Goal: Information Seeking & Learning: Learn about a topic

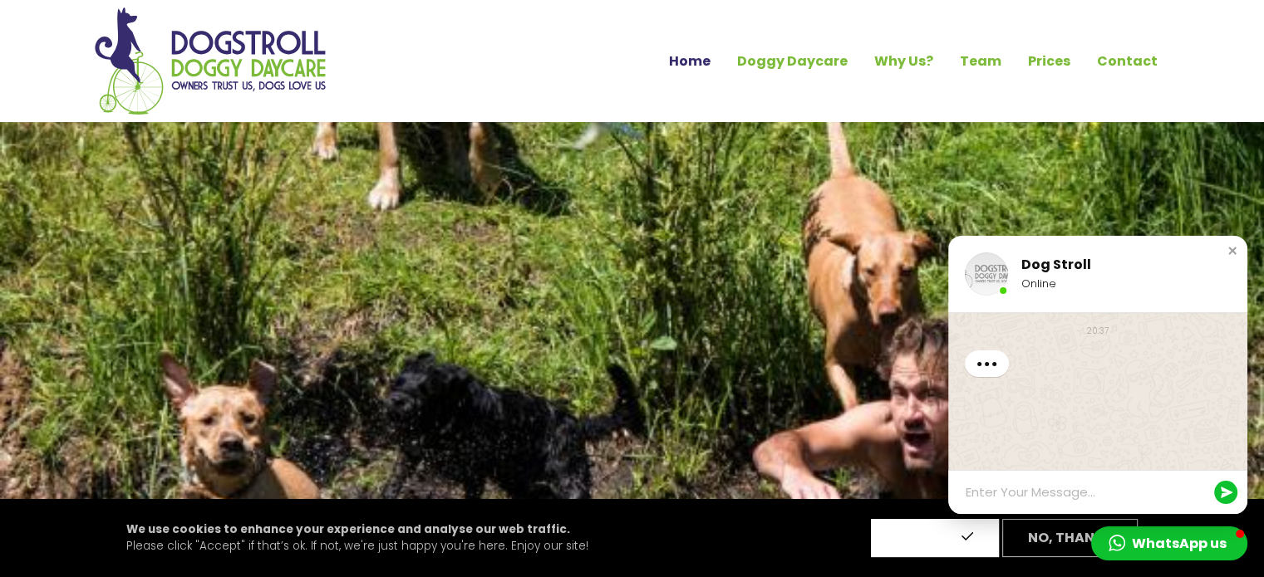
click at [928, 541] on button "Accept" at bounding box center [935, 538] width 128 height 38
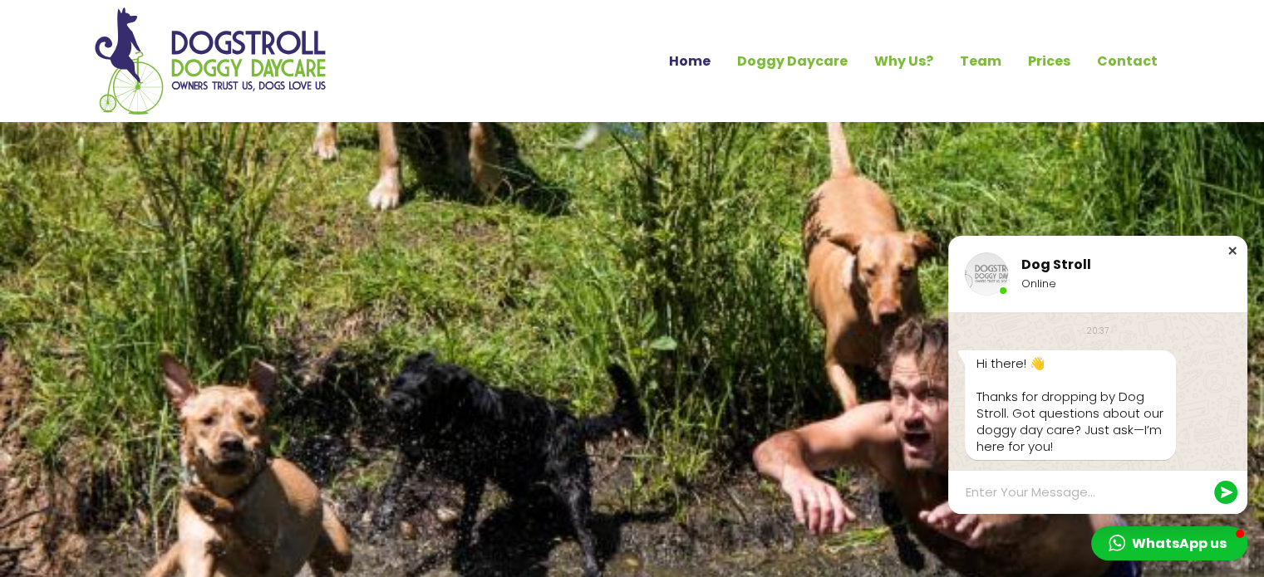
click at [1231, 251] on div "Close chat window" at bounding box center [1232, 251] width 17 height 17
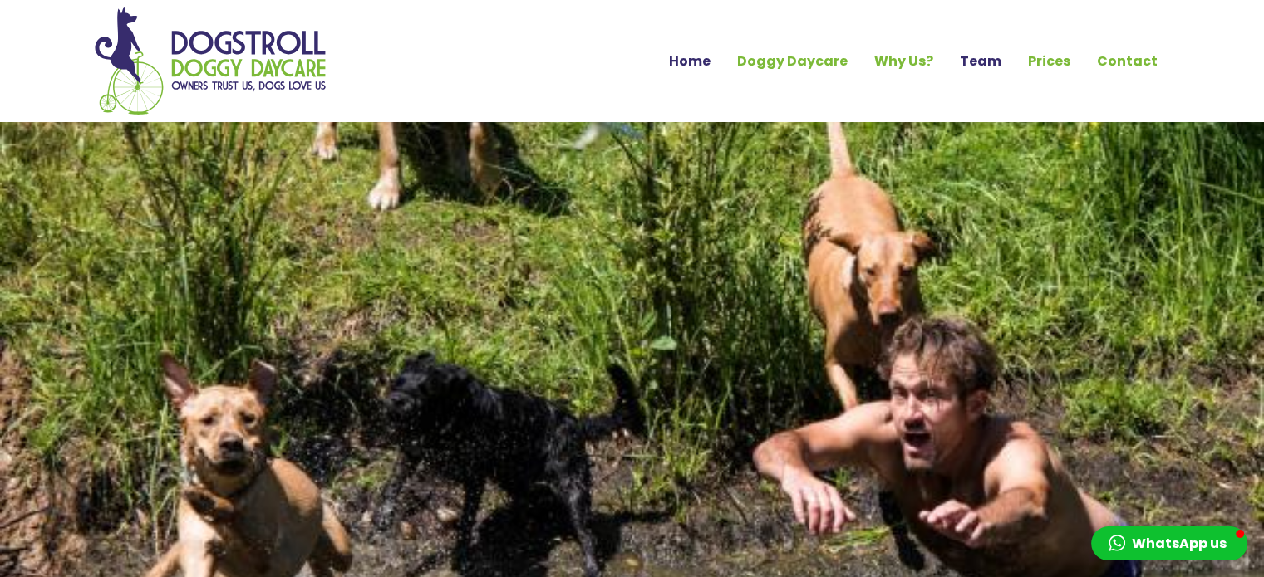
click at [990, 66] on link "Team" at bounding box center [980, 61] width 68 height 28
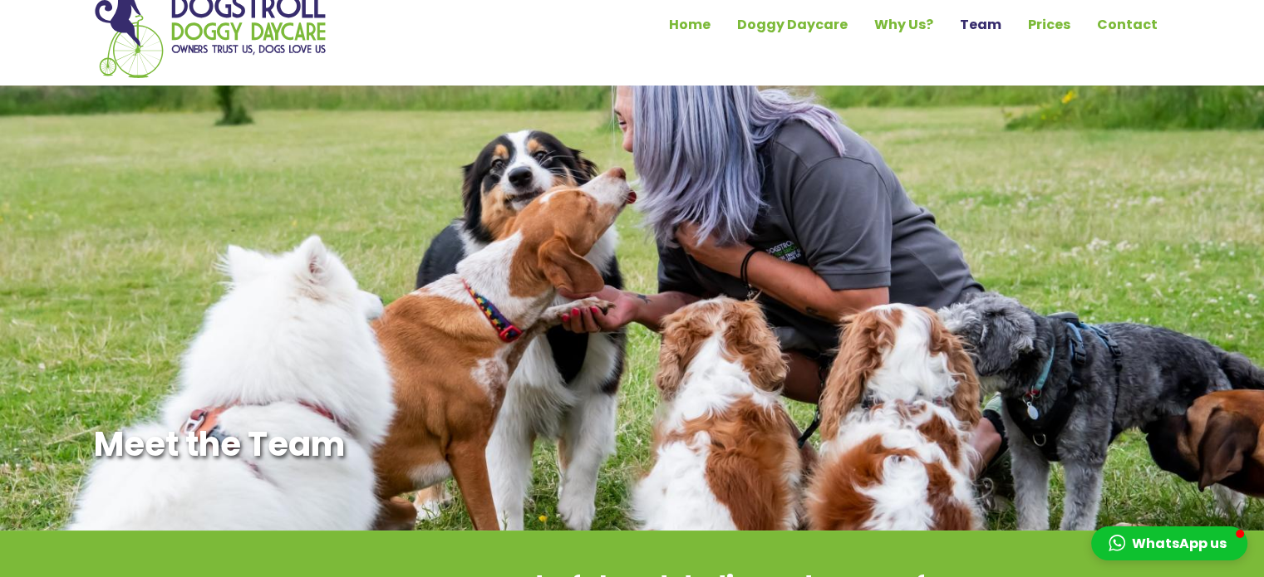
scroll to position [7, 0]
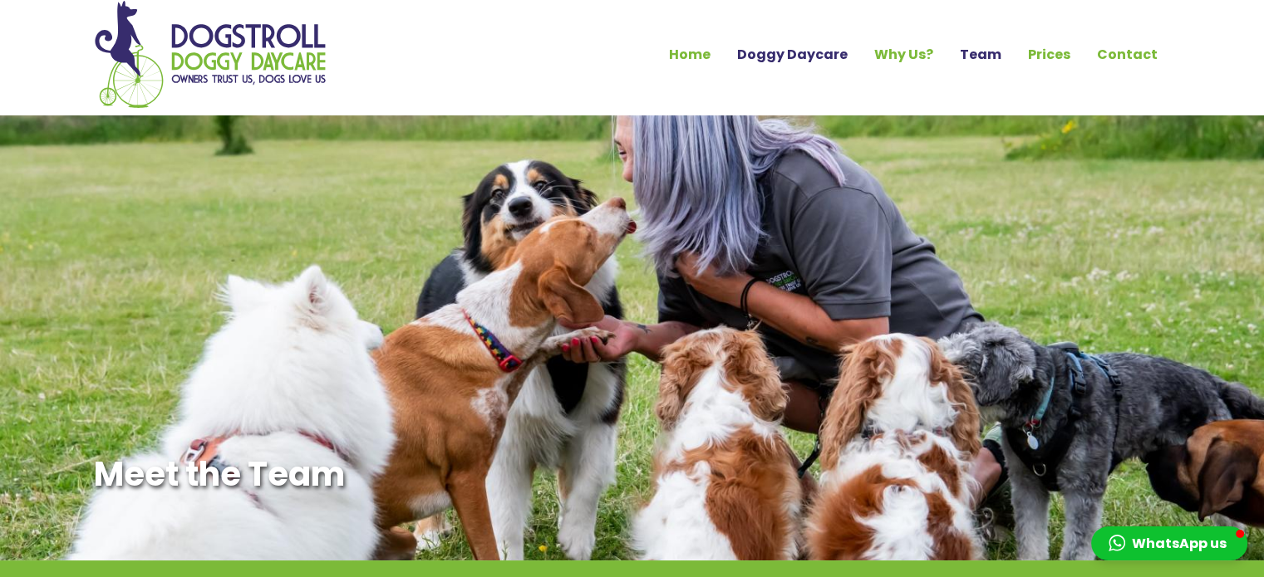
click at [820, 56] on link "Doggy Daycare" at bounding box center [792, 55] width 137 height 28
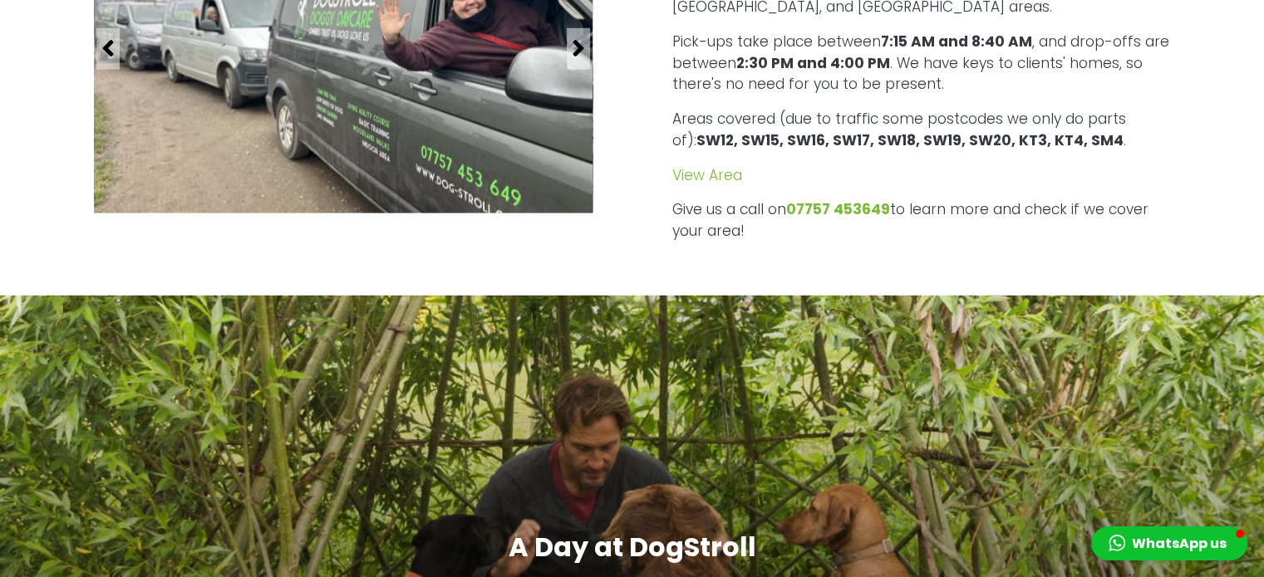
scroll to position [3586, 0]
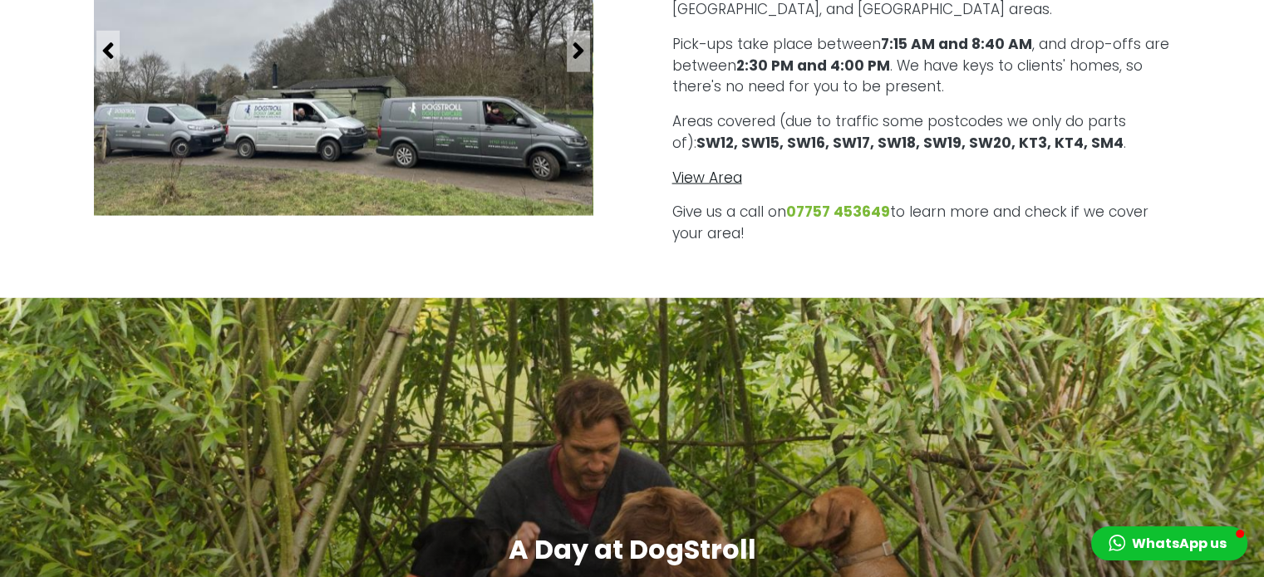
click at [725, 168] on link "View Area" at bounding box center [707, 178] width 70 height 20
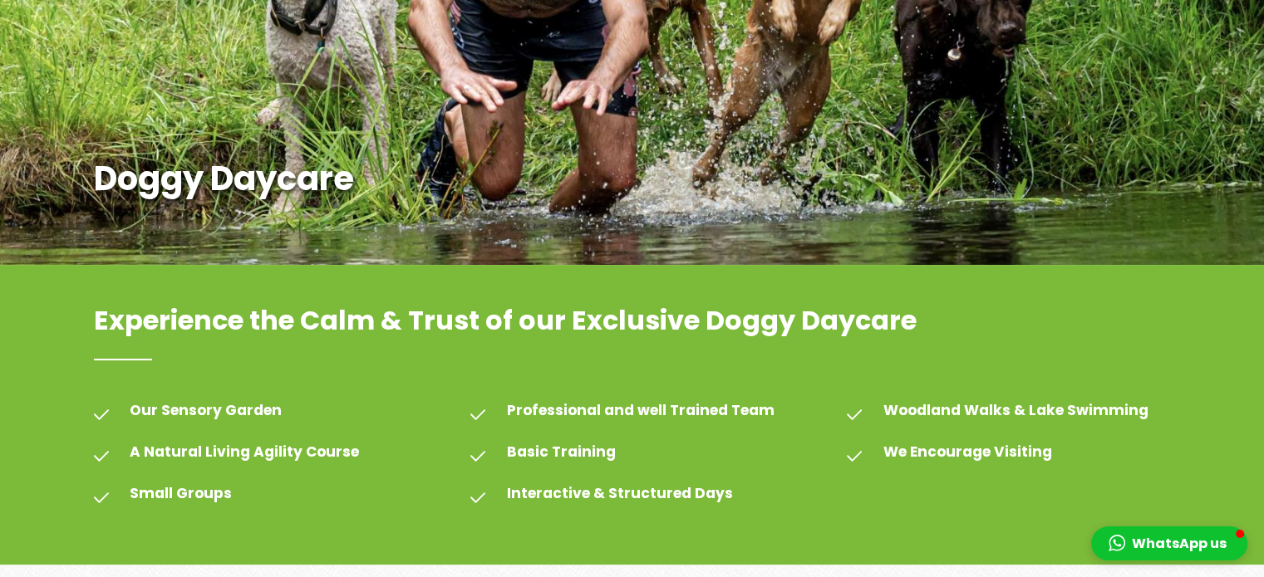
scroll to position [0, 0]
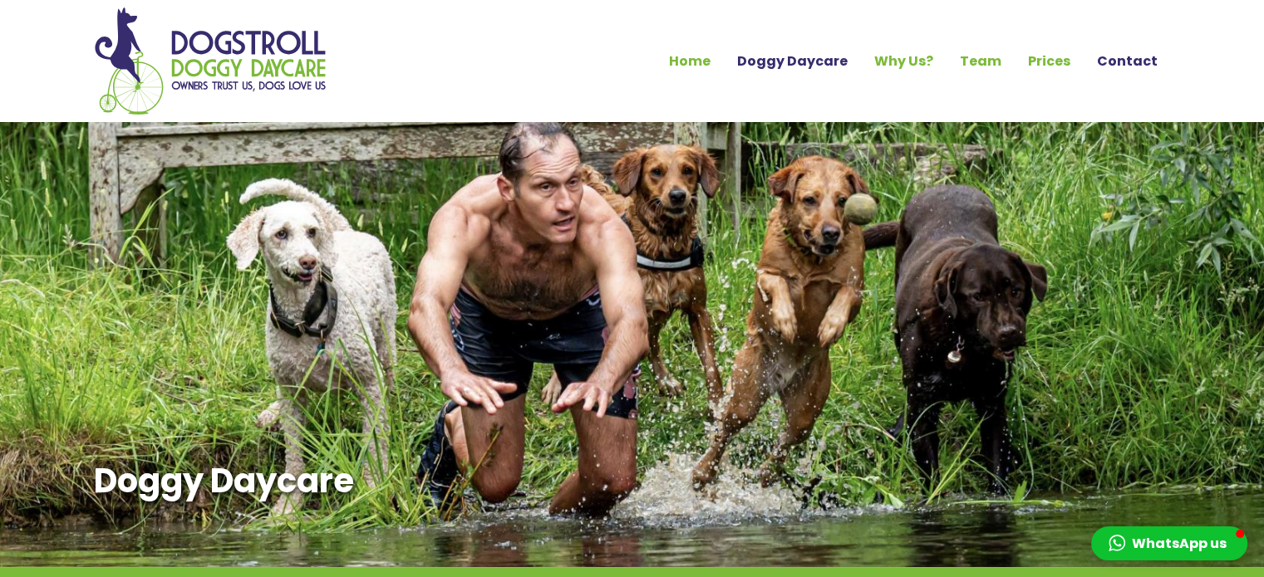
click at [1135, 55] on link "Contact" at bounding box center [1126, 61] width 87 height 28
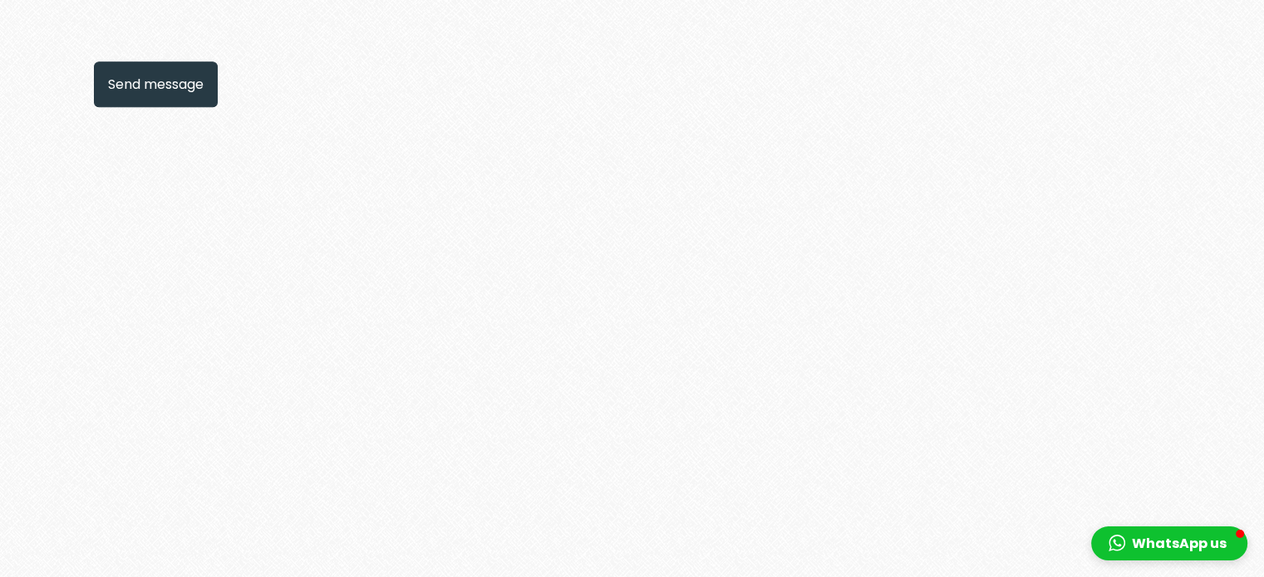
scroll to position [1409, 0]
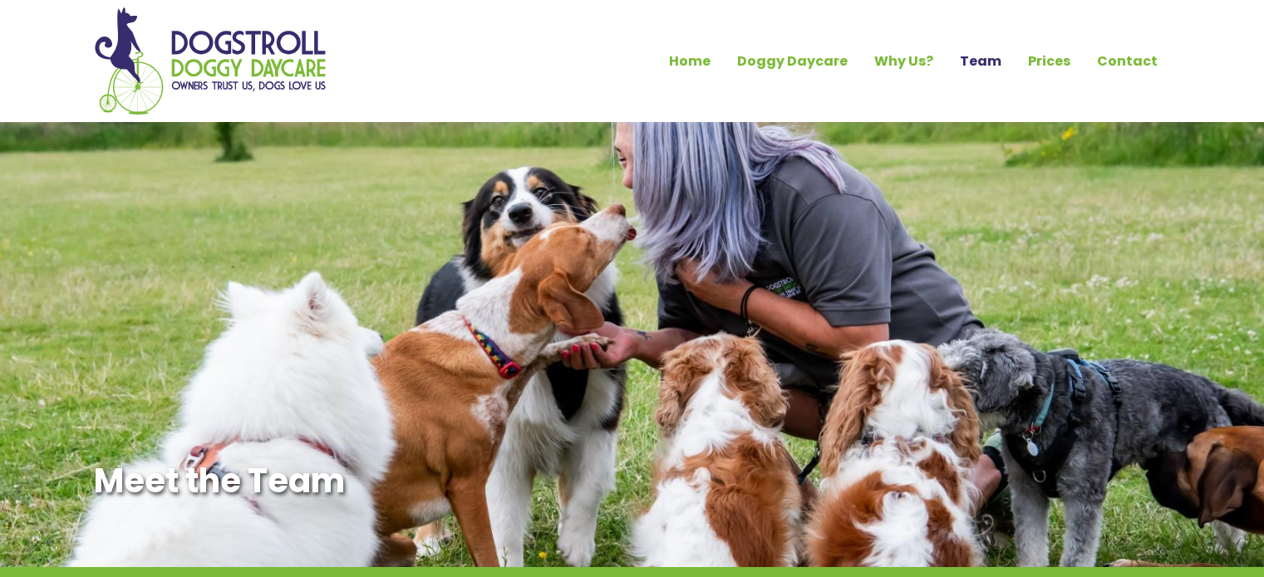
scroll to position [7, 0]
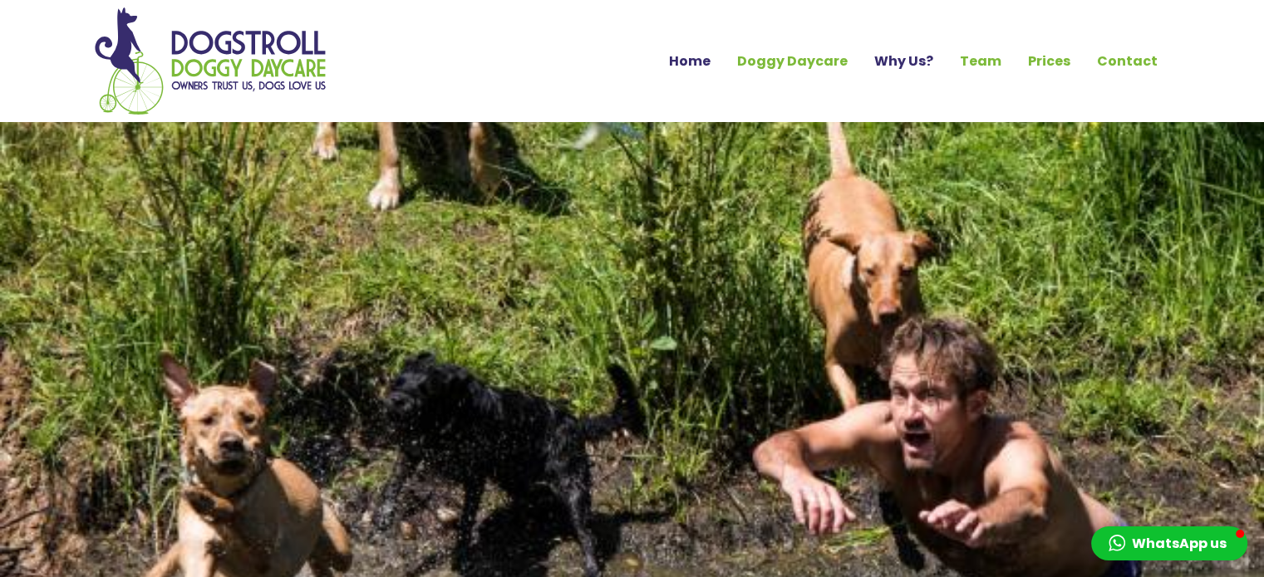
click at [913, 60] on link "Why Us?" at bounding box center [904, 61] width 86 height 28
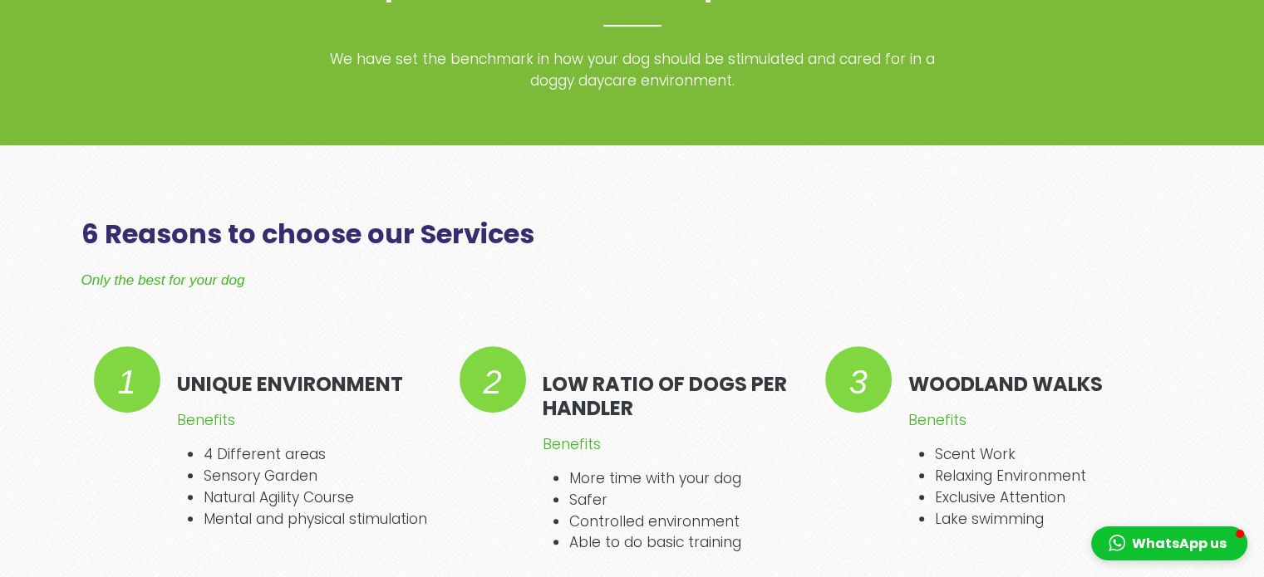
scroll to position [676, 0]
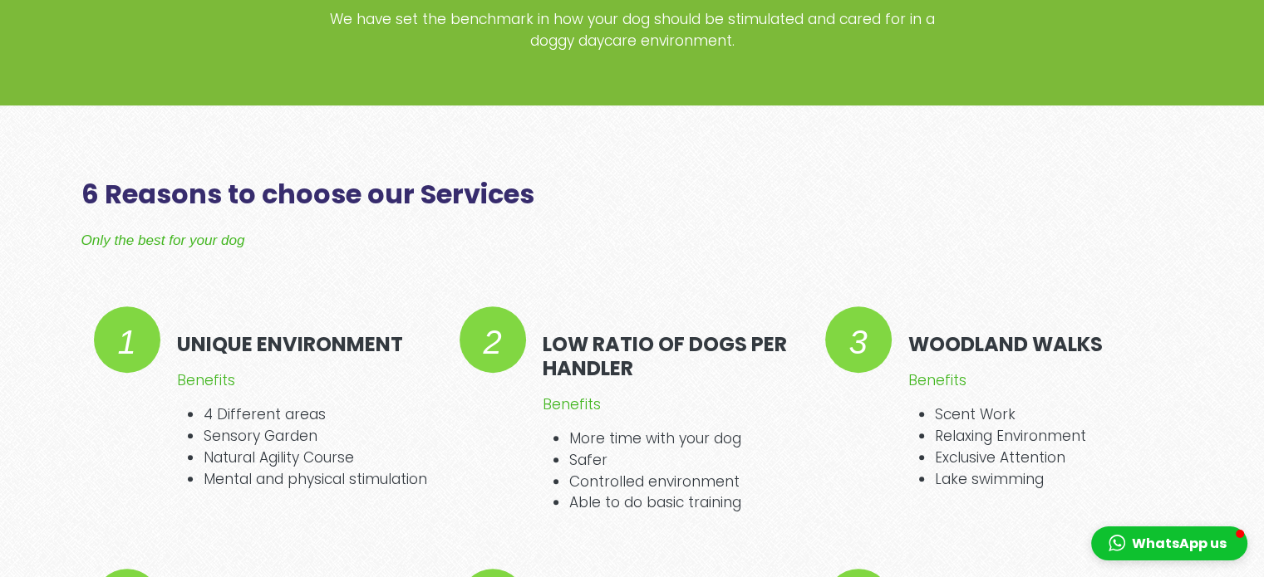
click at [902, 208] on h2 "6 Reasons to choose our Services" at bounding box center [632, 195] width 1102 height 32
drag, startPoint x: 902, startPoint y: 208, endPoint x: 891, endPoint y: 240, distance: 34.4
click at [891, 240] on div "6 Reasons to choose our Services Only the best for your dog UNIQUE ENVIRONMENT …" at bounding box center [632, 473] width 1102 height 588
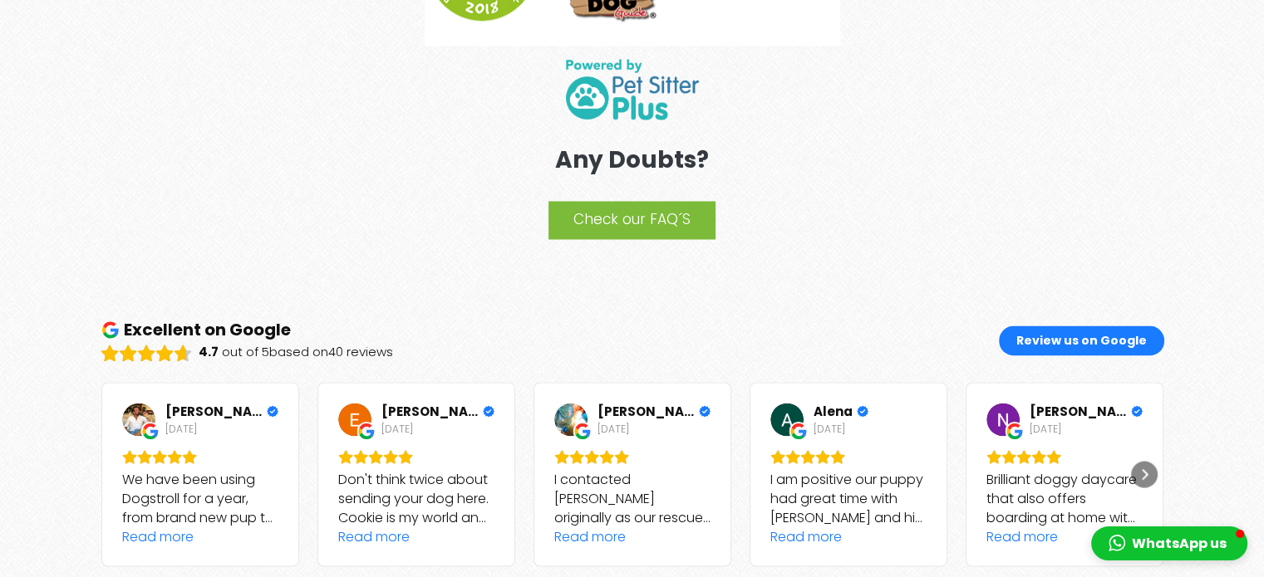
scroll to position [2774, 0]
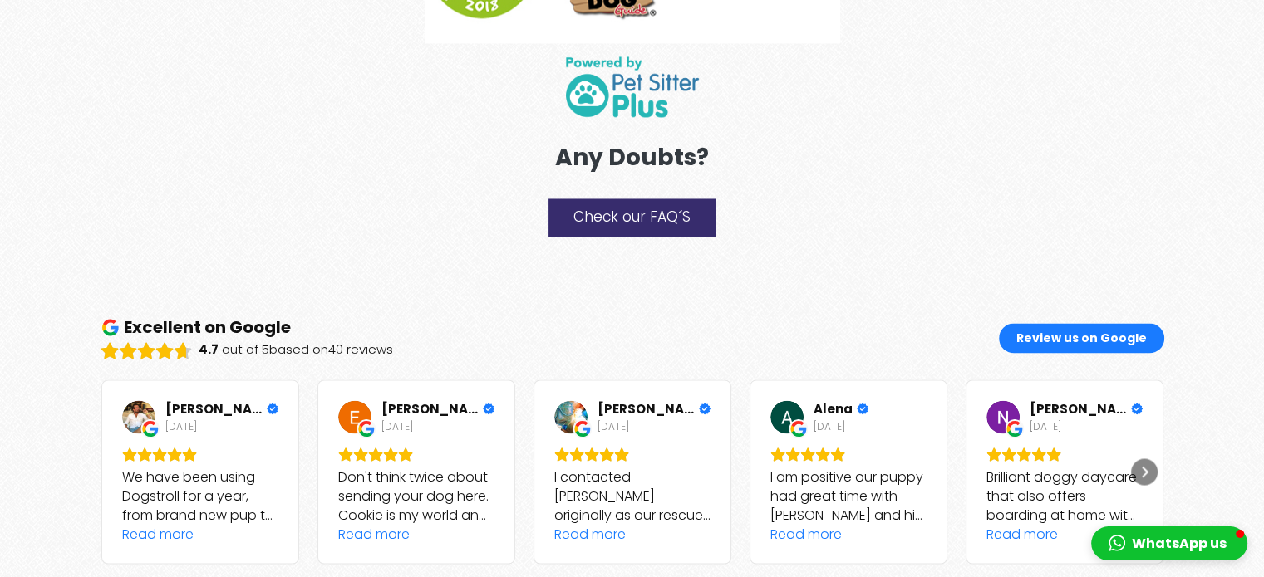
click at [649, 220] on link "Check our FAQ´S" at bounding box center [631, 218] width 167 height 38
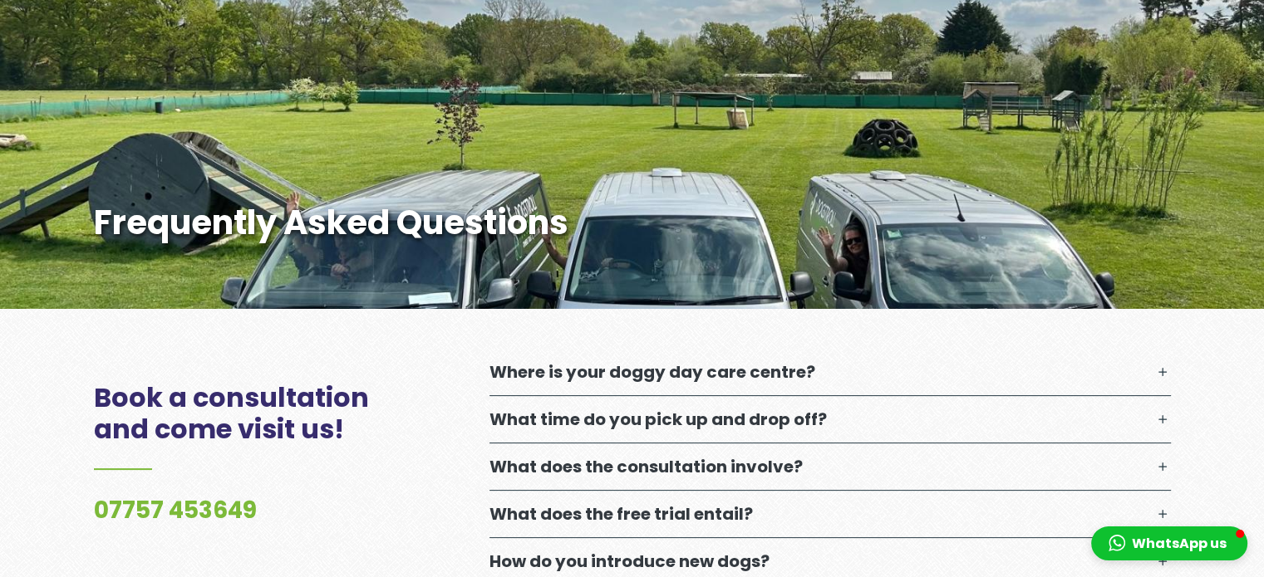
scroll to position [286, 0]
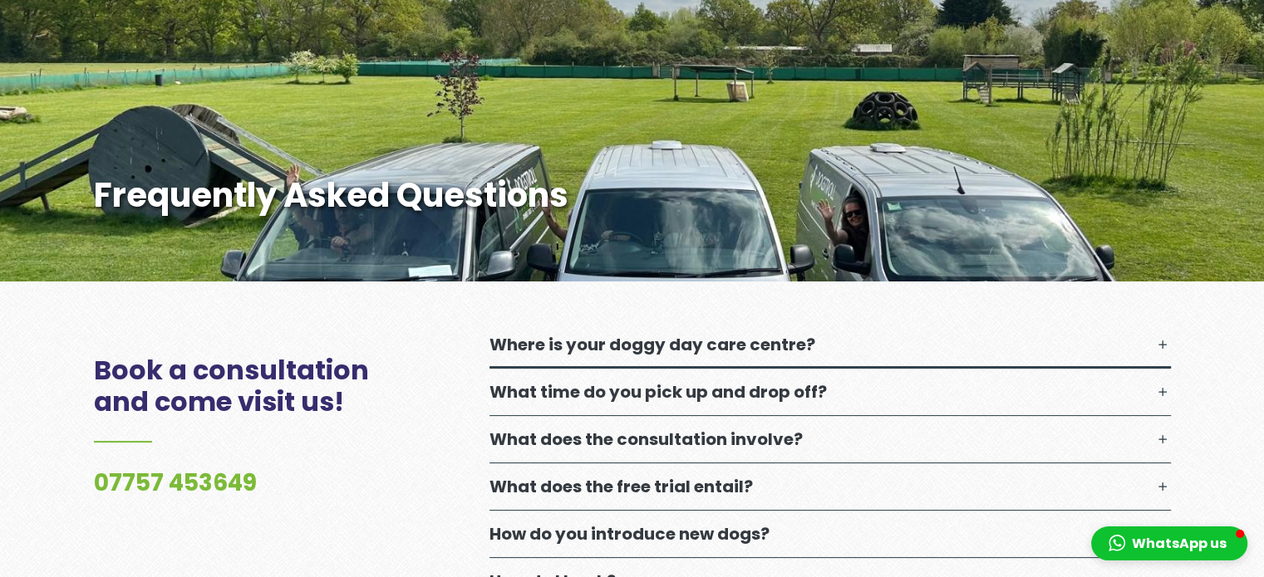
click at [663, 341] on p "Where is your doggy day care centre?" at bounding box center [652, 345] width 326 height 20
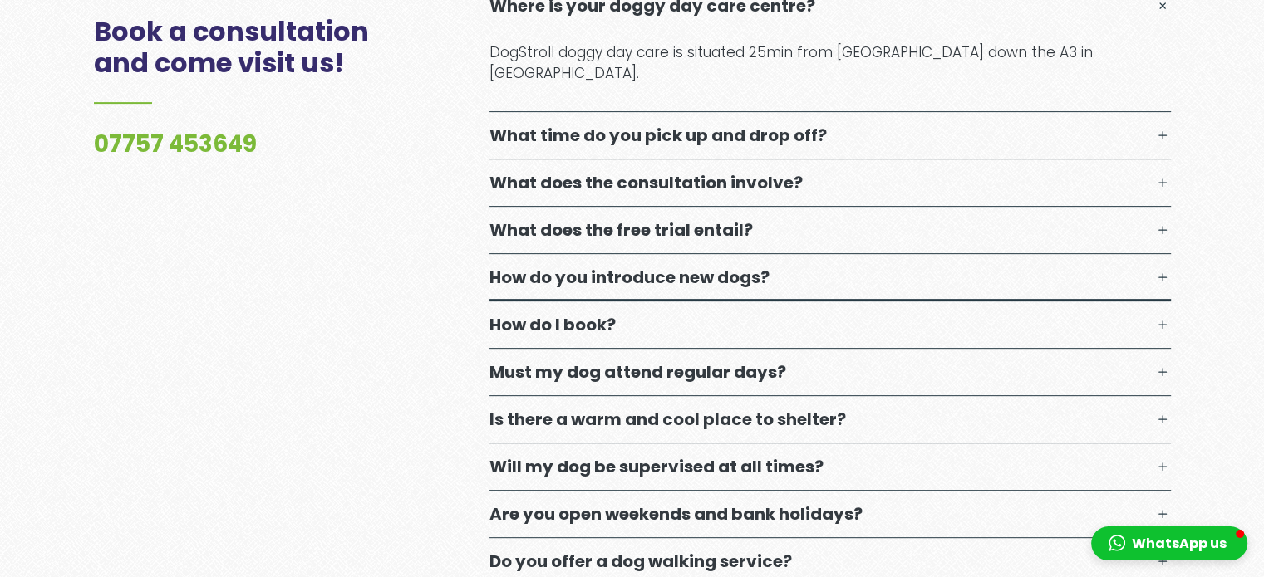
scroll to position [638, 0]
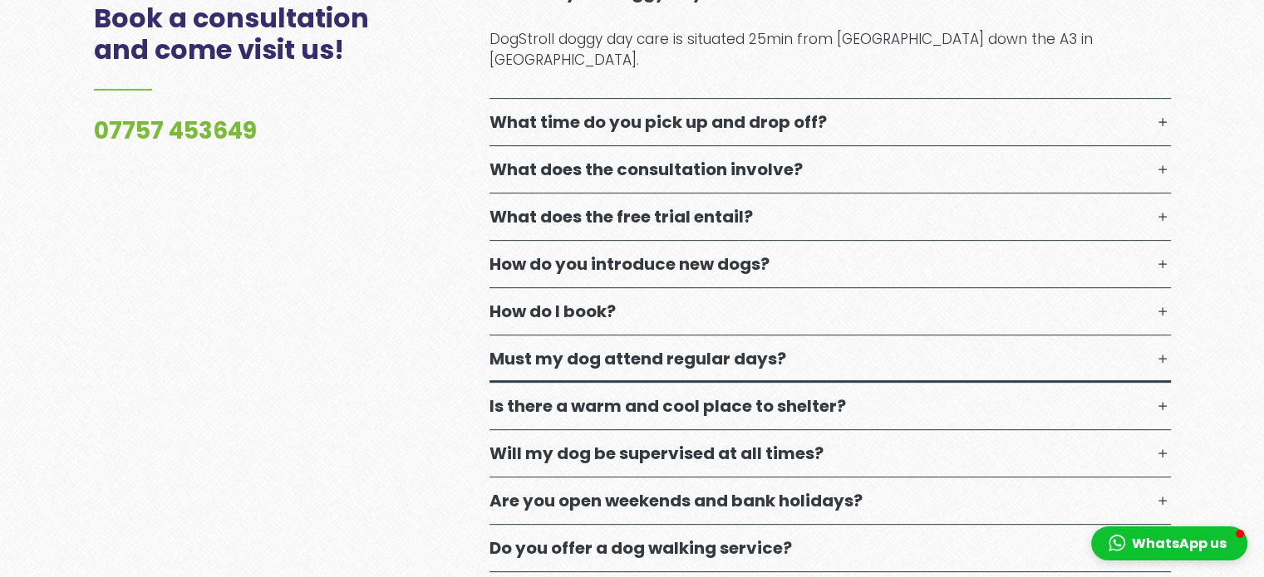
click at [673, 349] on p "Must my dog attend regular days?" at bounding box center [637, 359] width 297 height 20
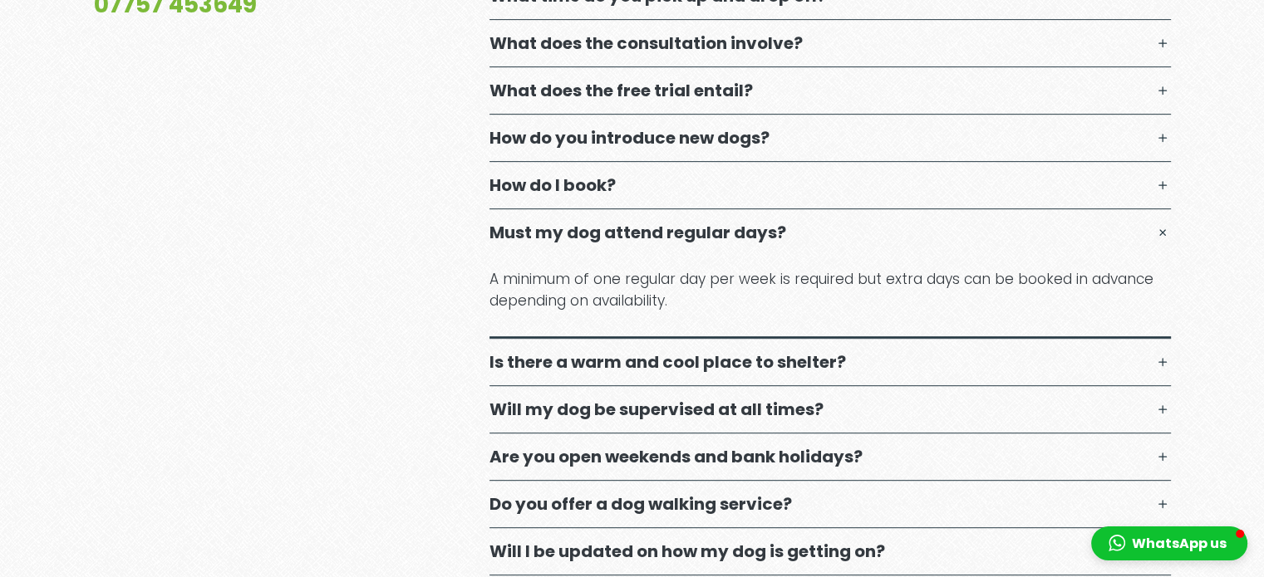
scroll to position [764, 0]
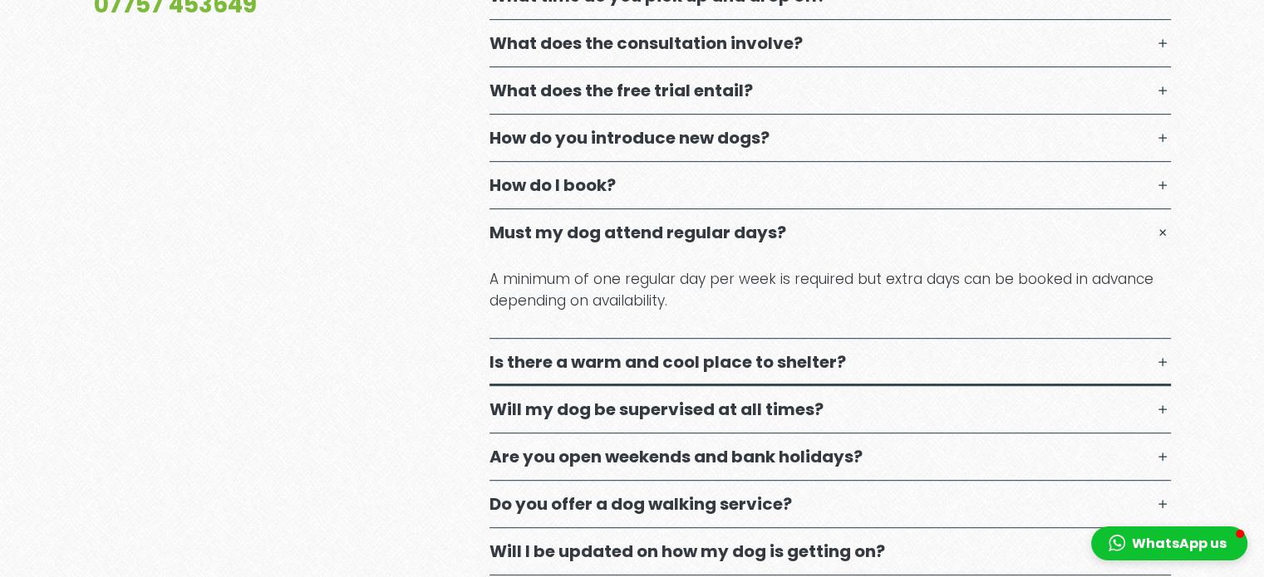
click at [666, 352] on p "Is there a warm and cool place to shelter?" at bounding box center [667, 362] width 356 height 20
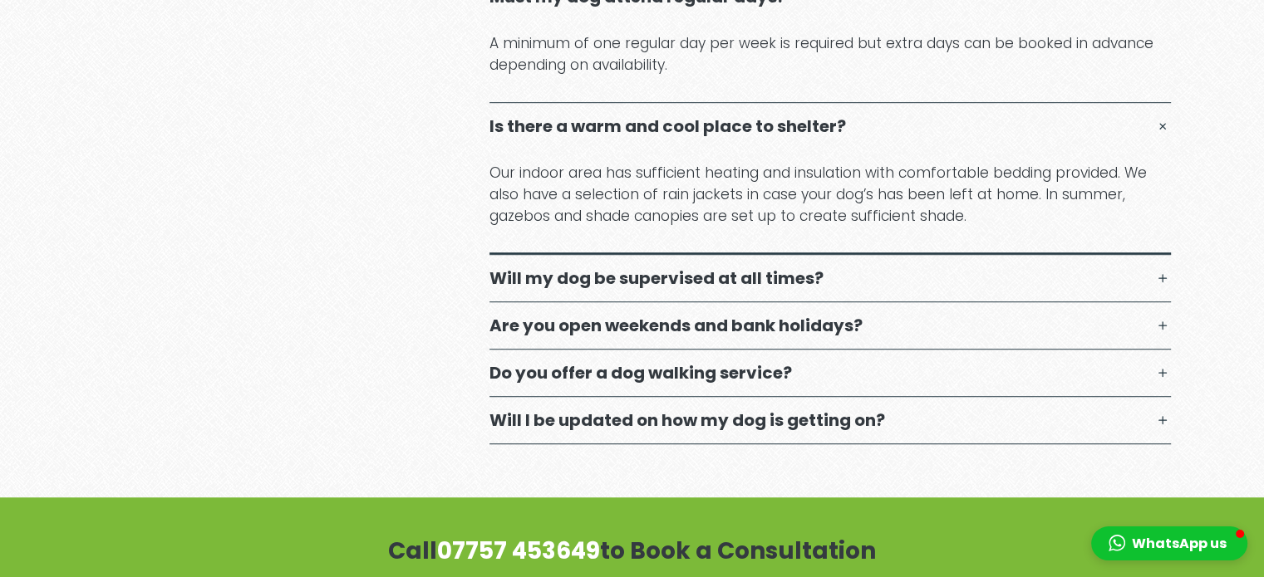
scroll to position [1003, 0]
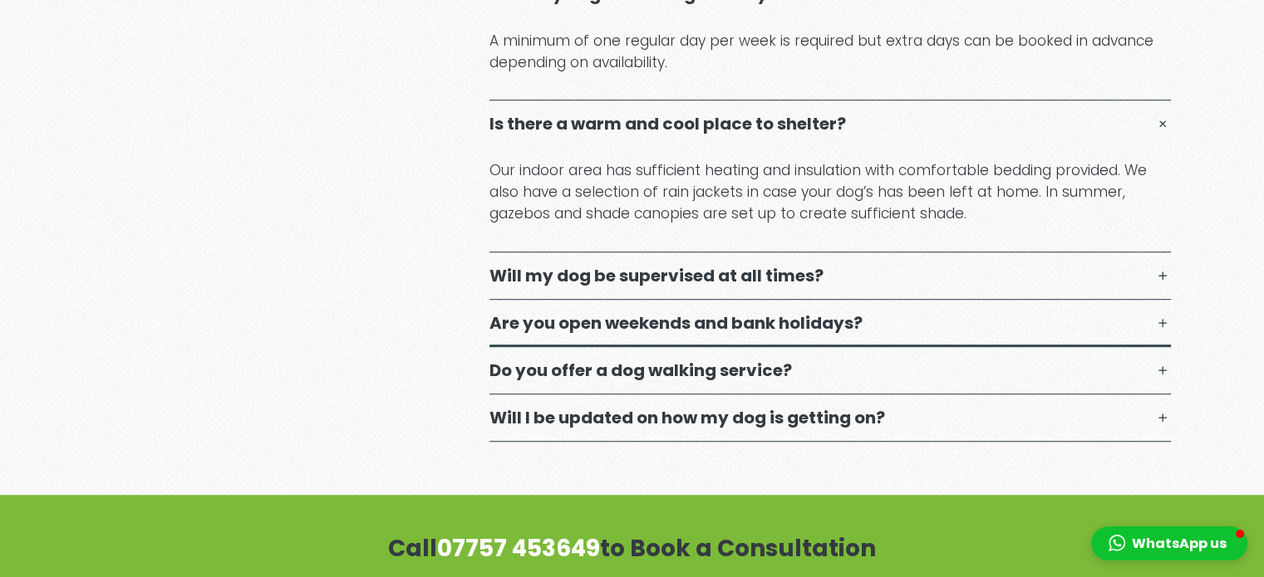
click at [661, 313] on p "Are you open weekends and bank holidays?" at bounding box center [675, 323] width 373 height 20
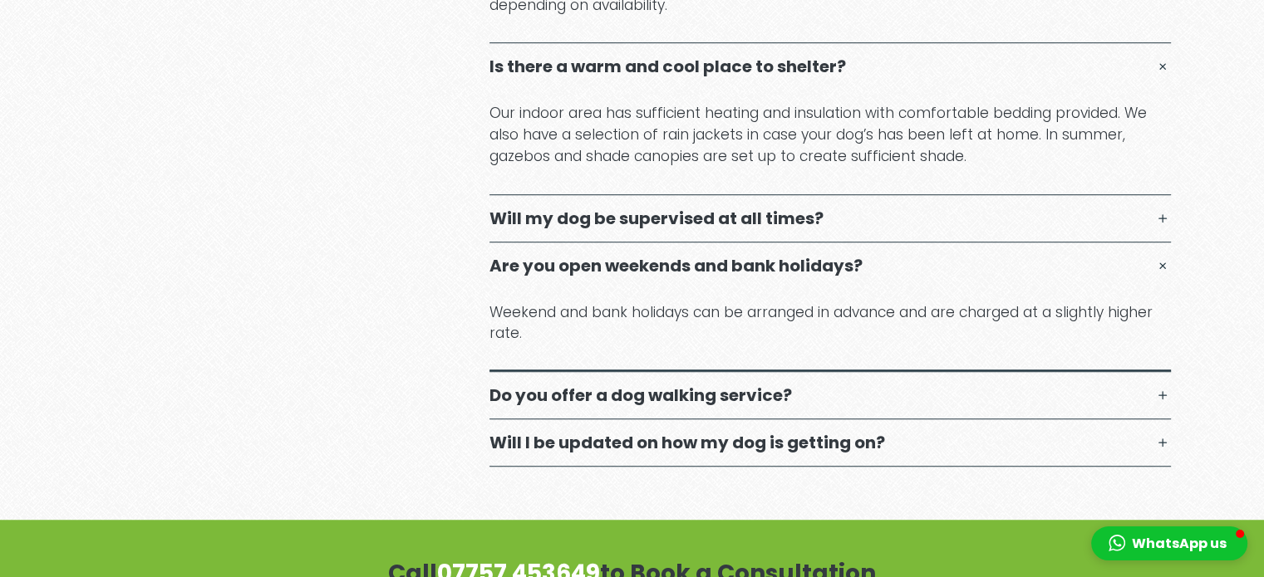
scroll to position [1063, 0]
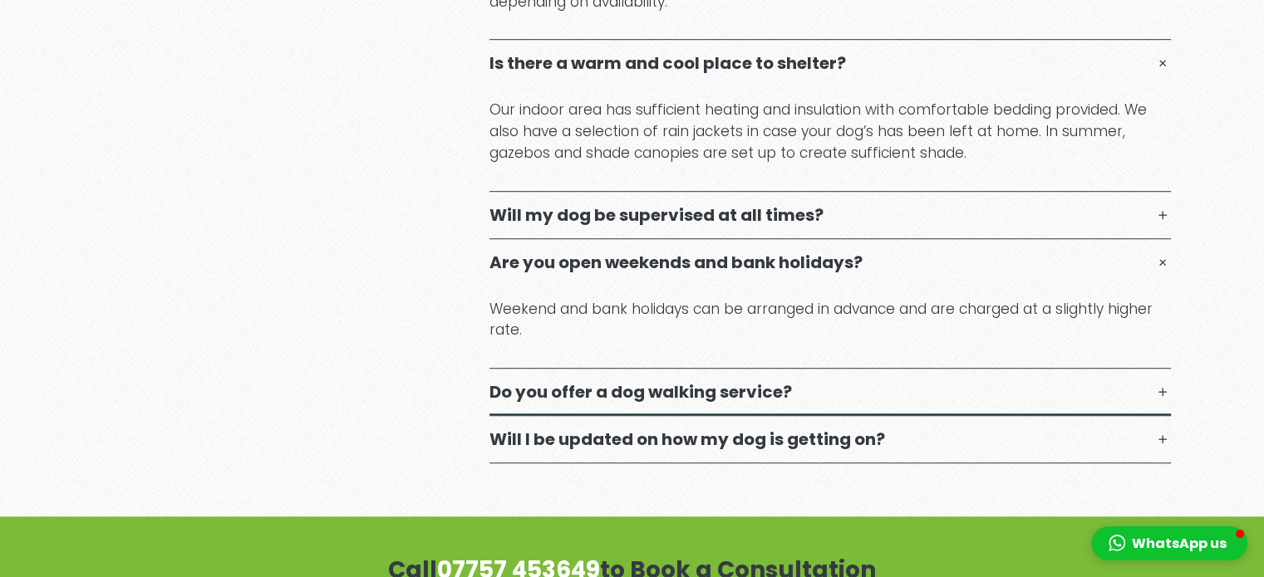
click at [623, 382] on p "Do you offer a dog walking service?" at bounding box center [640, 392] width 302 height 20
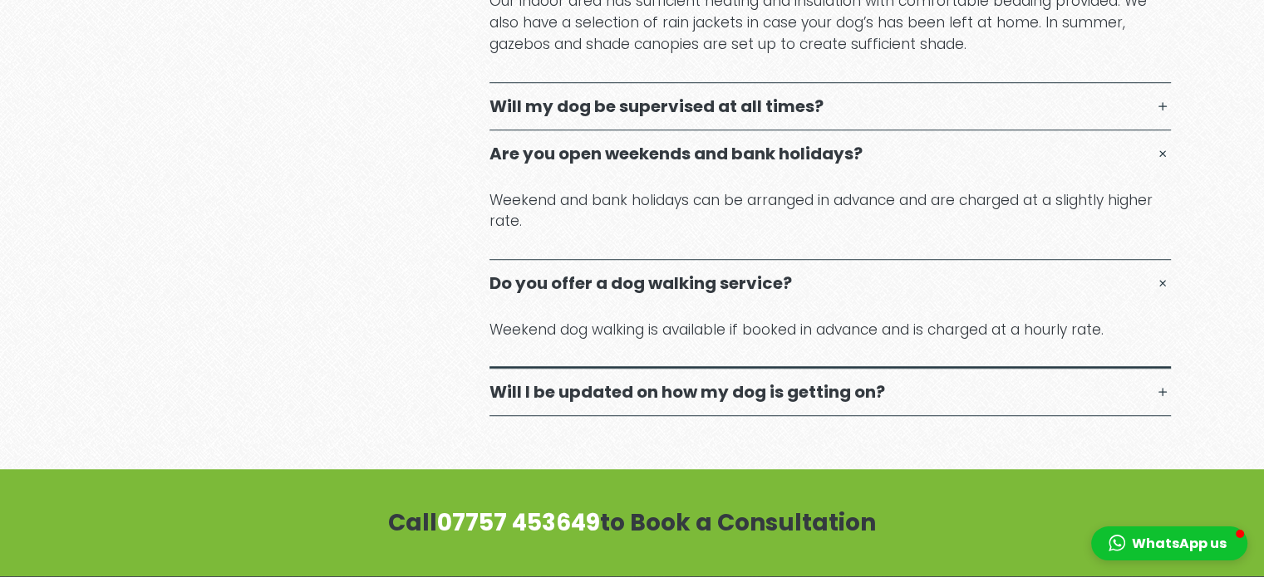
scroll to position [1173, 0]
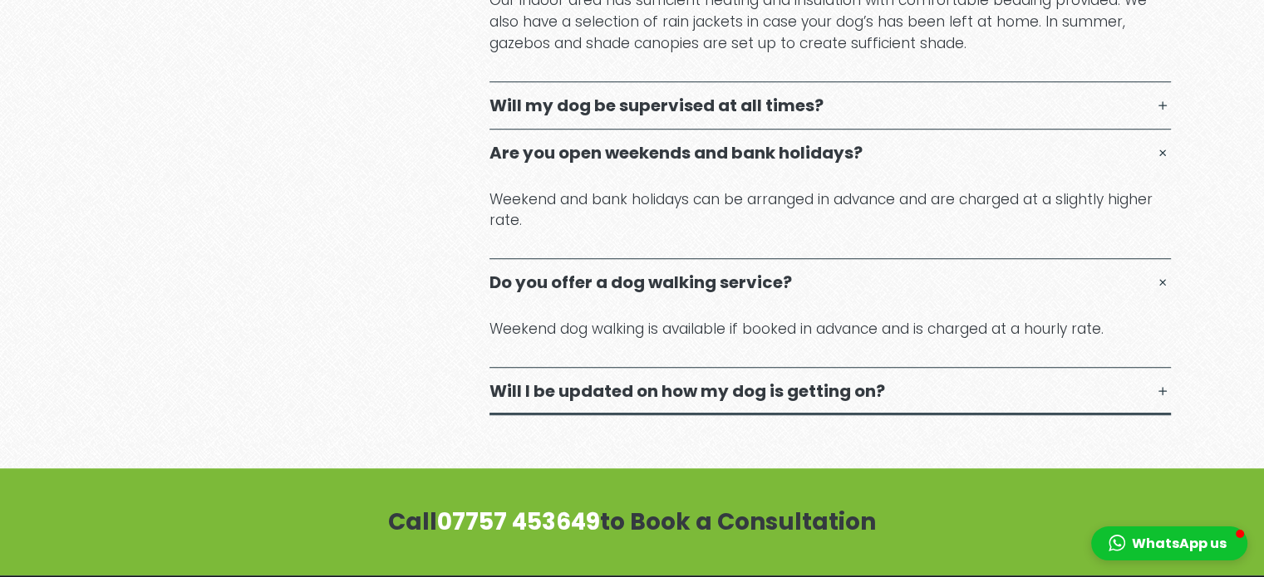
click at [631, 381] on p "Will I be updated on how my dog is getting on?" at bounding box center [686, 391] width 395 height 20
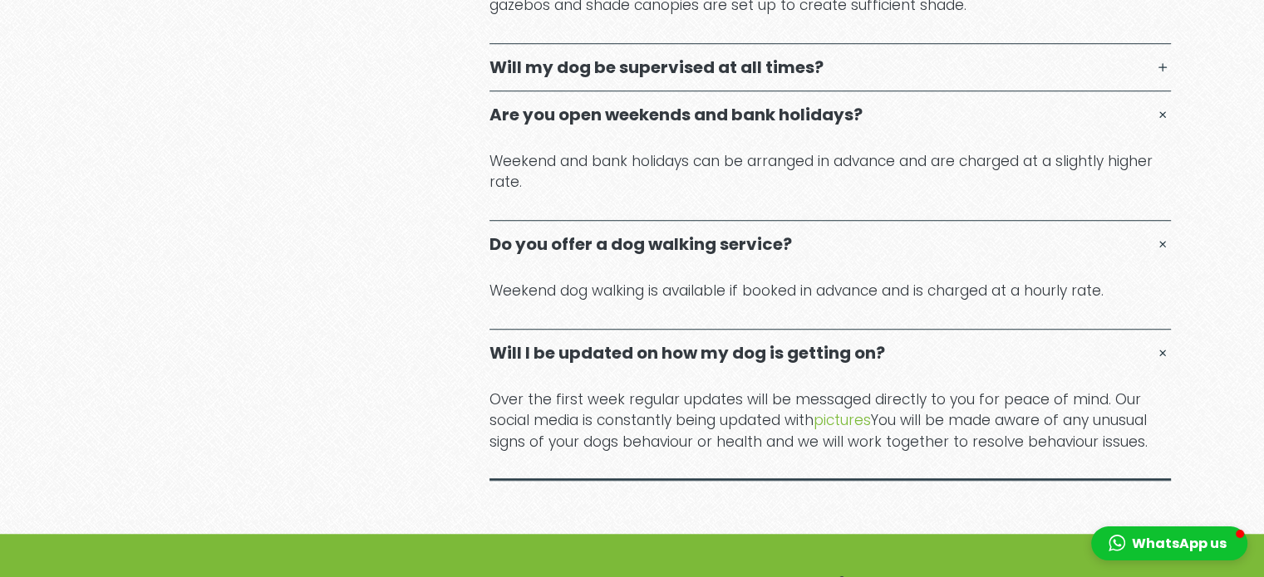
scroll to position [1212, 0]
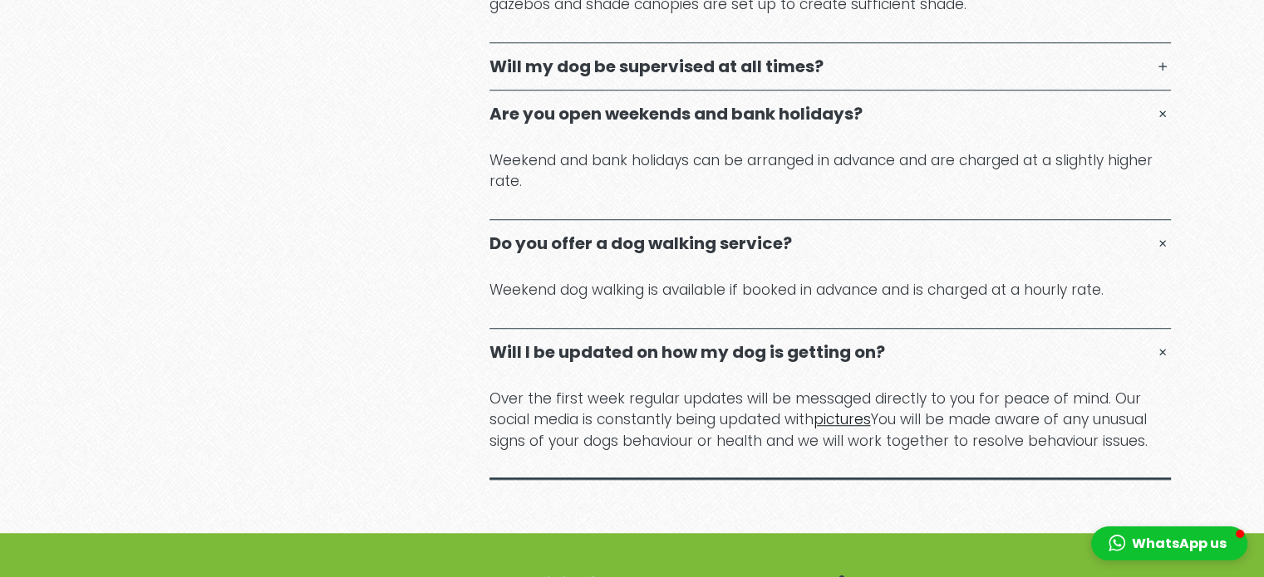
click at [851, 410] on link "pictures" at bounding box center [841, 420] width 57 height 20
